Goal: Information Seeking & Learning: Check status

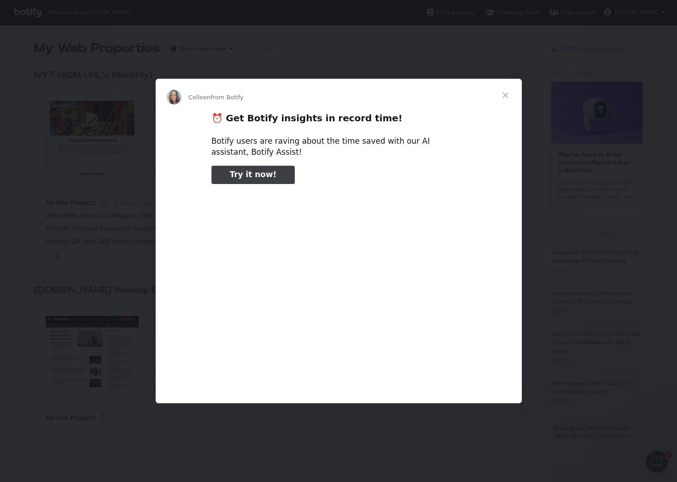
type input "131491"
click at [504, 94] on span "Close" at bounding box center [505, 95] width 33 height 33
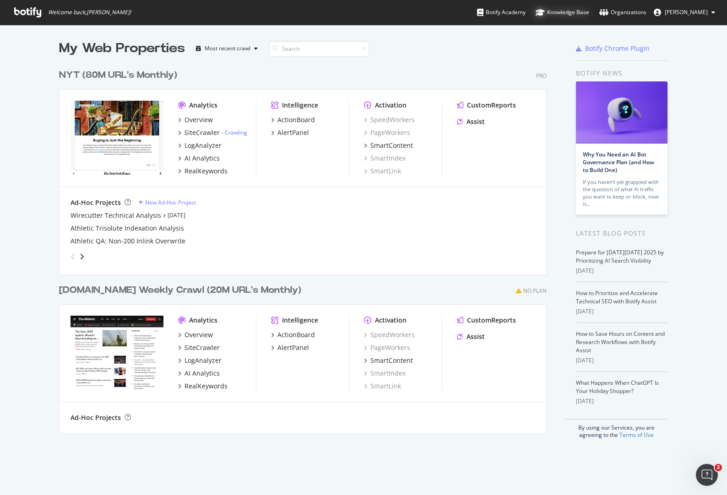
scroll to position [495, 727]
click at [206, 149] on div "LogAnalyzer" at bounding box center [202, 145] width 37 height 9
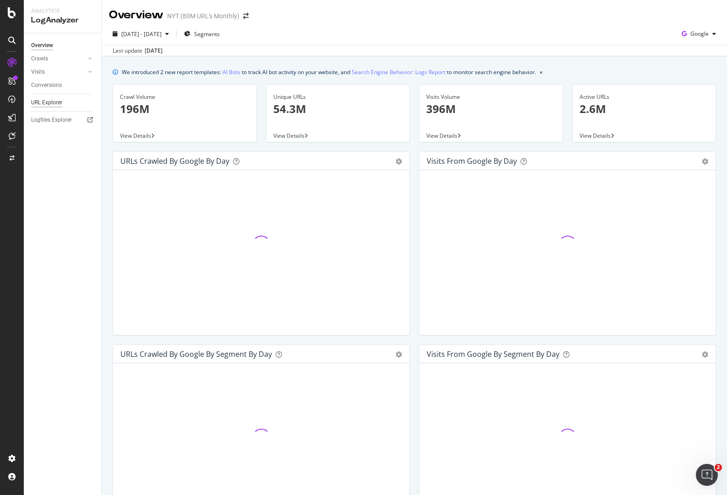
click at [57, 105] on div "URL Explorer" at bounding box center [46, 103] width 31 height 10
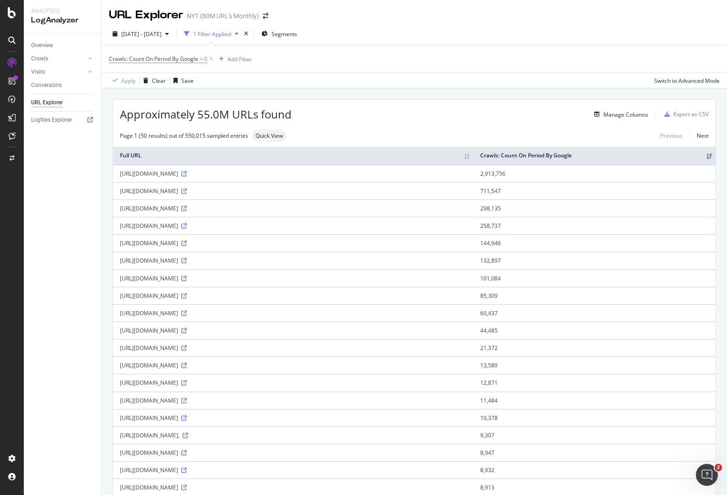
click at [8, 40] on icon at bounding box center [11, 40] width 7 height 7
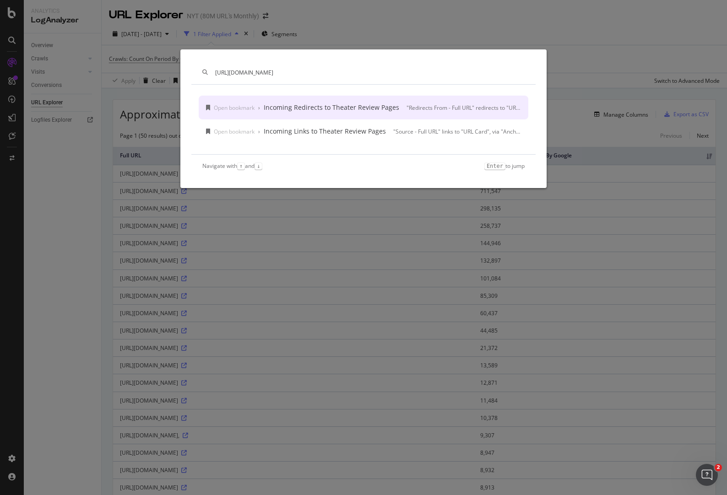
type input "[URL][DOMAIN_NAME]"
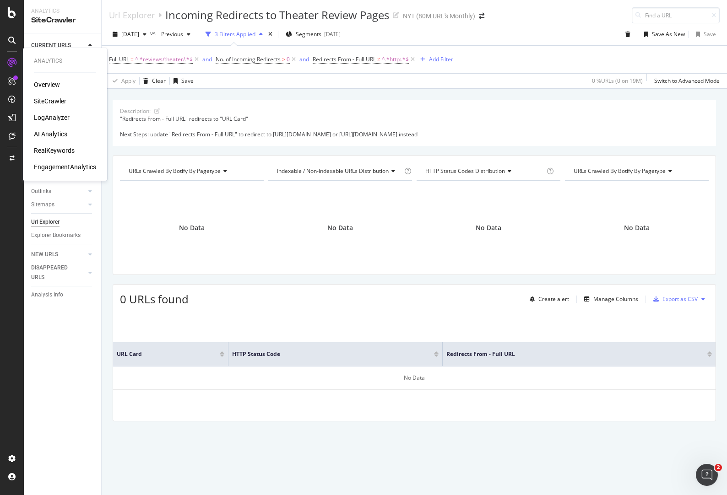
click at [60, 114] on div "LogAnalyzer" at bounding box center [52, 117] width 36 height 9
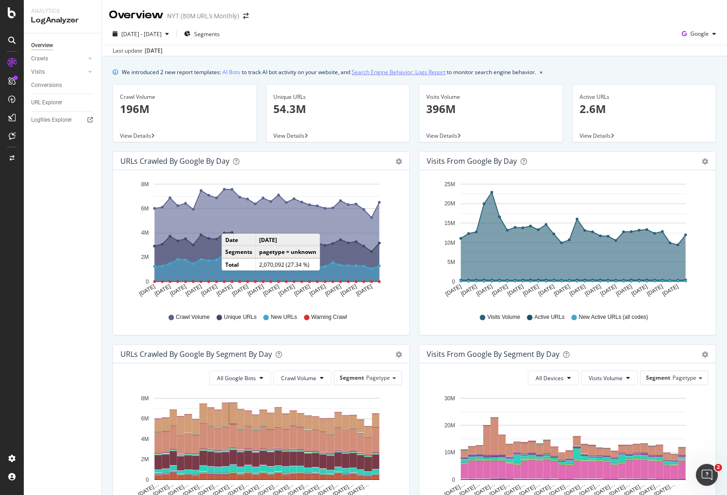
click at [422, 71] on link "Search Engine Behavior: Logs Report" at bounding box center [398, 72] width 94 height 10
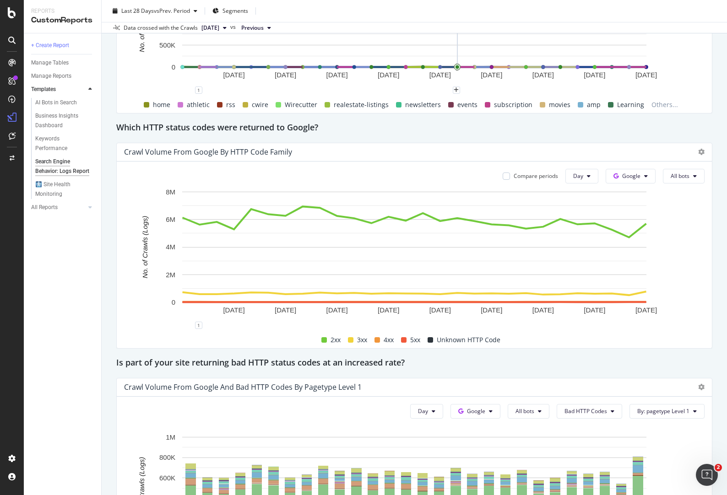
scroll to position [1165, 0]
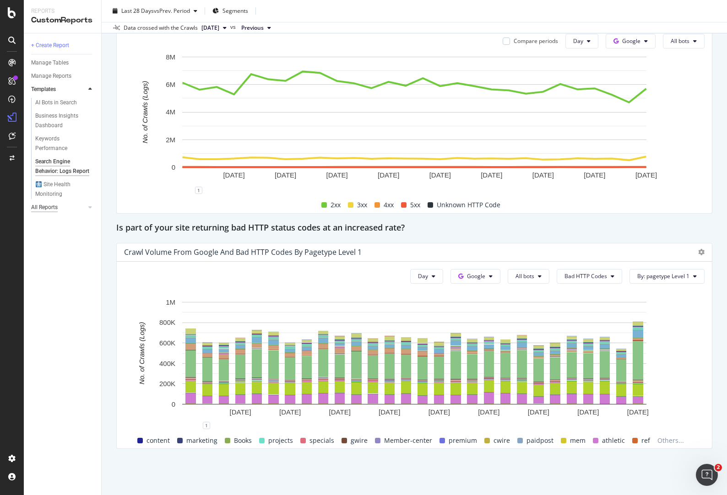
click at [53, 212] on div "All Reports" at bounding box center [44, 208] width 27 height 10
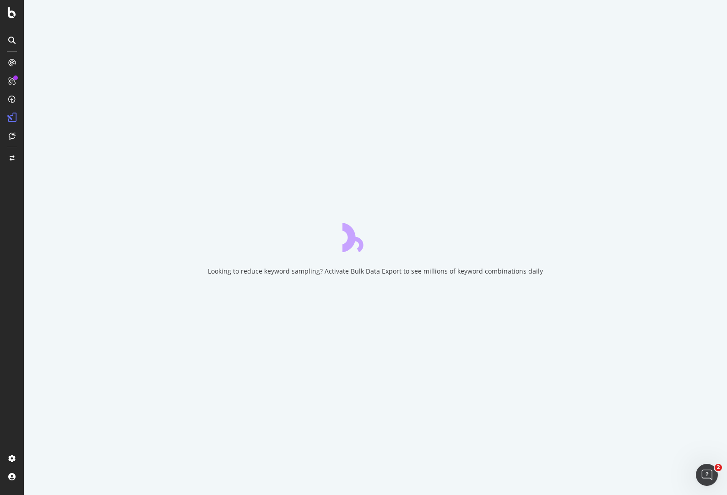
click at [9, 33] on div at bounding box center [12, 40] width 15 height 15
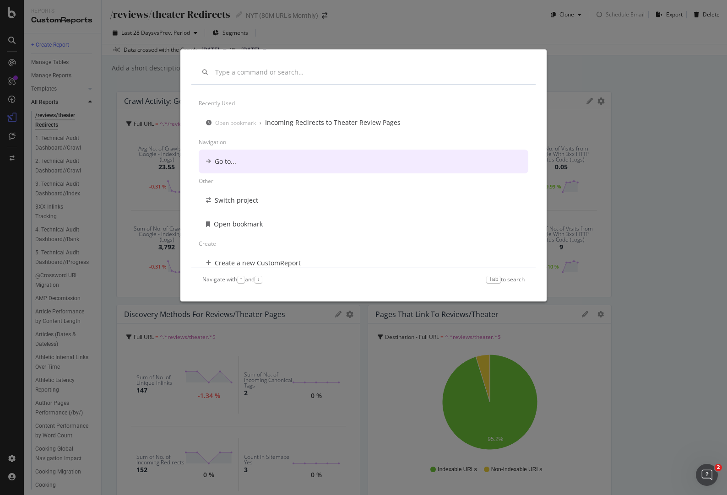
scroll to position [7, 0]
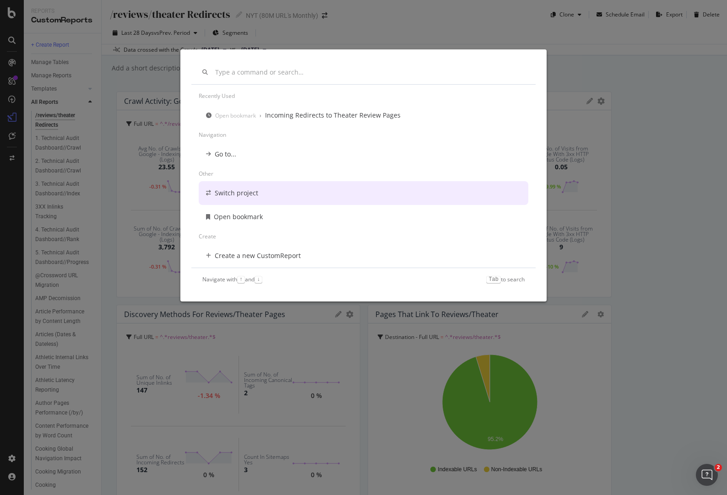
click at [151, 54] on div "Recently used Open bookmark › Incoming Redirects to Theater Review Pages Naviga…" at bounding box center [363, 247] width 727 height 495
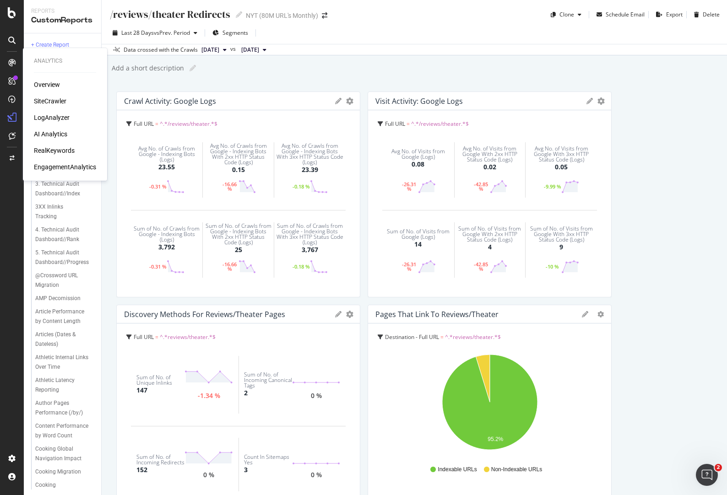
click at [65, 118] on div "LogAnalyzer" at bounding box center [52, 117] width 36 height 9
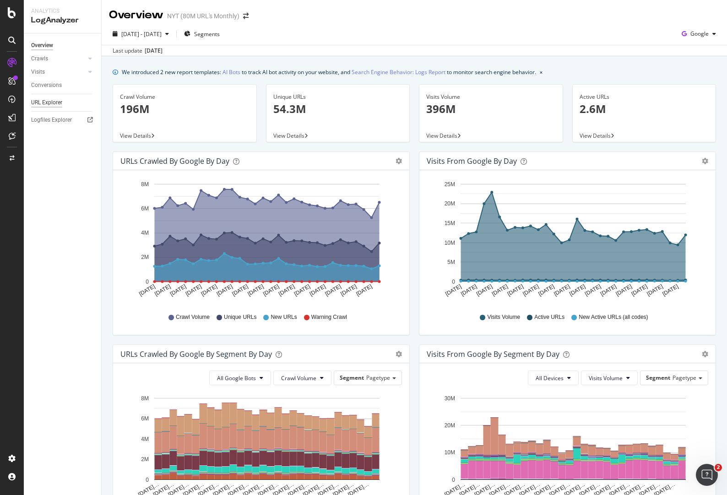
click at [62, 105] on div "URL Explorer" at bounding box center [46, 103] width 31 height 10
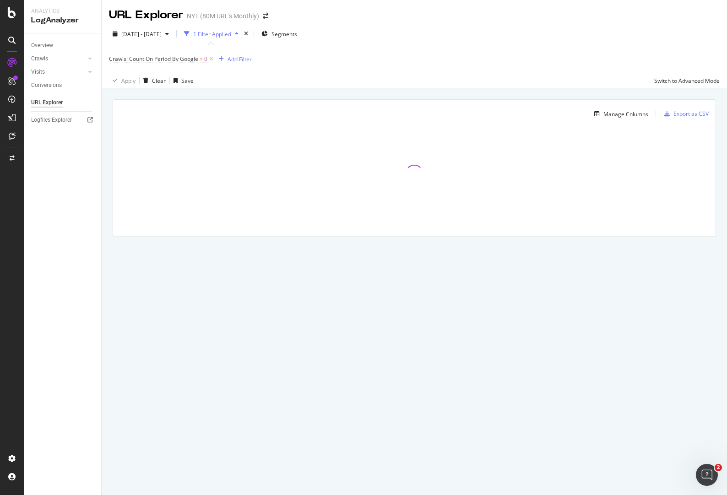
click at [248, 59] on div "Add Filter" at bounding box center [239, 59] width 24 height 8
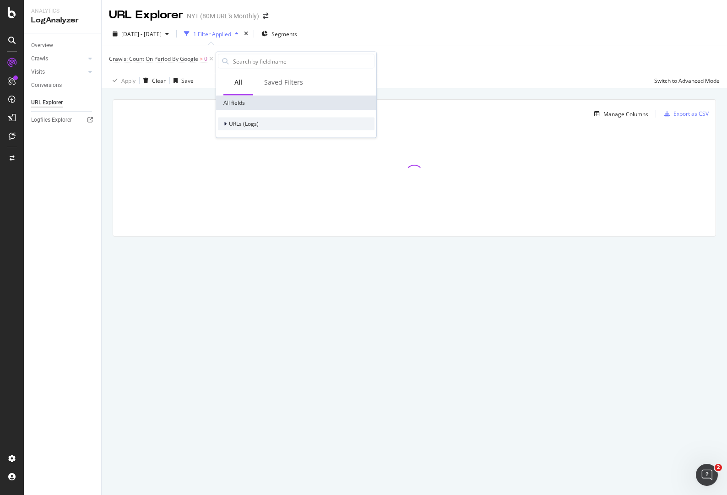
click at [224, 126] on icon at bounding box center [225, 123] width 3 height 5
click at [251, 132] on div "URL Scheme" at bounding box center [242, 136] width 48 height 9
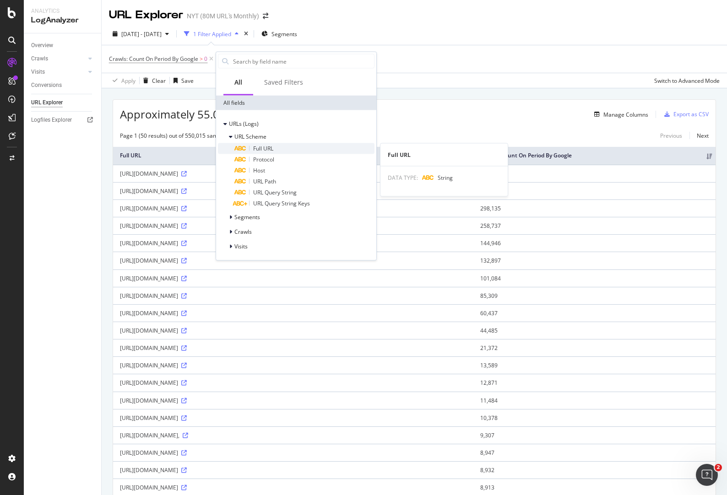
click at [283, 149] on div "Full URL" at bounding box center [304, 148] width 140 height 11
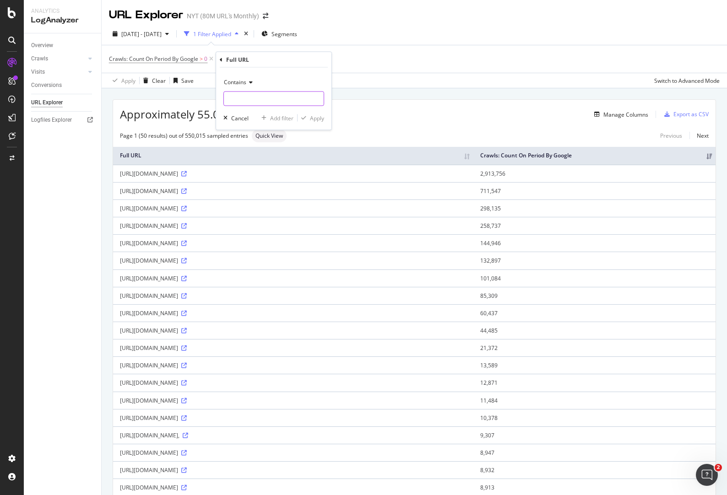
click at [253, 94] on input "text" at bounding box center [274, 99] width 100 height 15
paste input "<!DOCTYPE html> <html lang="en"><head><script id="iterate-js" async="" src="[UR…"
type input "<!DOCTYPE html> <html lang="en"><head><script id="iterate-js" async="" src="[UR…"
paste input "wirecutter/money/best-prime-big-deal-days-deals-2025-1007/"
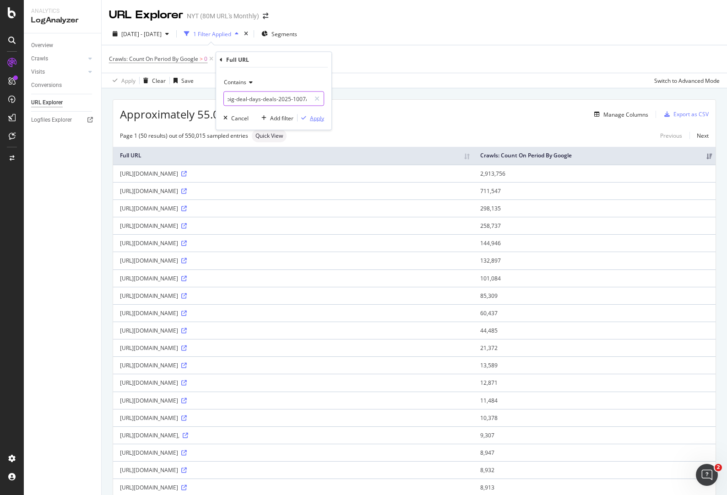
type input "wirecutter/money/best-prime-big-deal-days-deals-2025-1007/"
click at [322, 117] on div "Apply" at bounding box center [317, 118] width 14 height 8
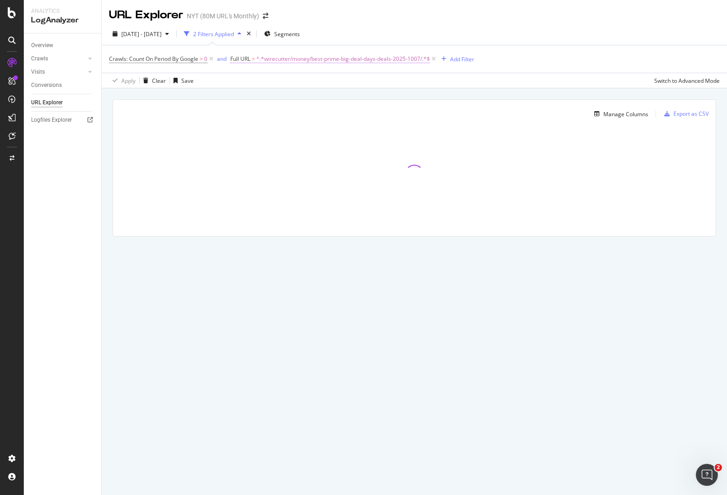
click at [396, 60] on span "^.*wirecutter/money/best-prime-big-deal-days-deals-2025-1007/.*$" at bounding box center [342, 59] width 173 height 13
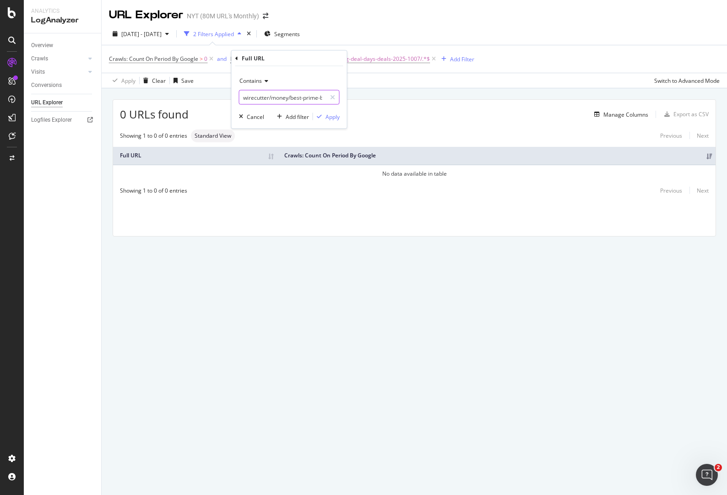
click at [291, 98] on input "wirecutter/money/best-prime-big-deal-days-deals-2025-1007/" at bounding box center [282, 97] width 86 height 15
type input "wirecutter/money/best-prime-big-deal-days-deals-2025"
drag, startPoint x: 331, startPoint y: 113, endPoint x: 339, endPoint y: 122, distance: 12.3
click at [331, 113] on div "Apply" at bounding box center [332, 117] width 14 height 8
